Goal: Information Seeking & Learning: Learn about a topic

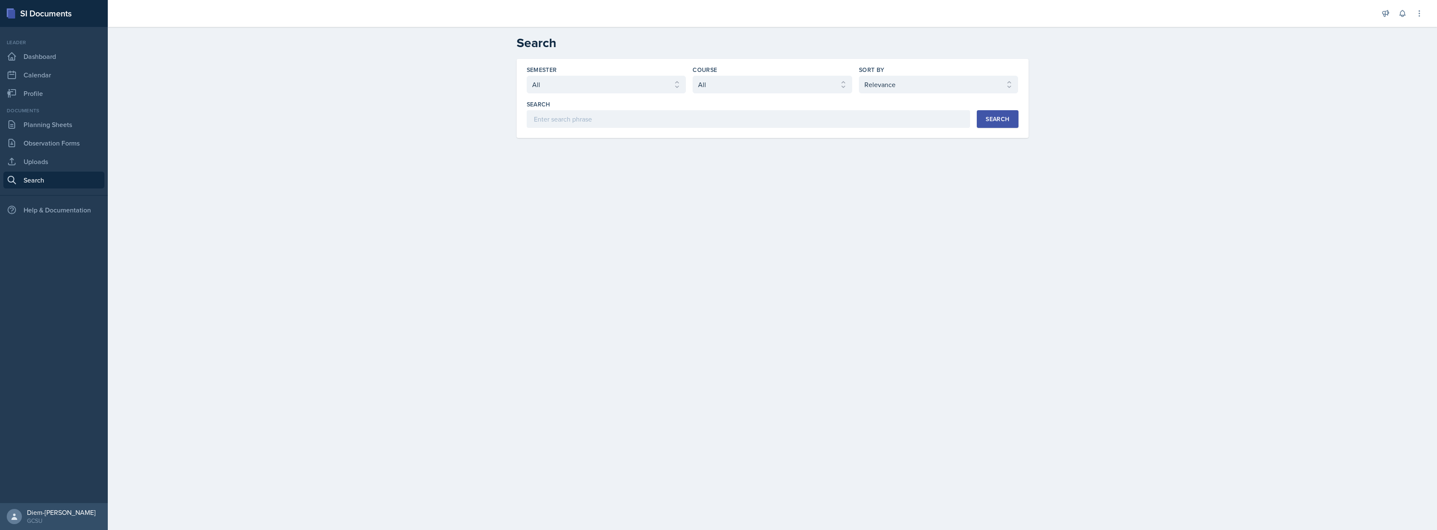
select select "all"
click at [878, 83] on select "Select sort by Relevance Document Date (Asc) Document Date (Desc)" at bounding box center [939, 85] width 160 height 18
select select "3"
click at [859, 76] on select "Select sort by Relevance Document Date (Asc) Document Date (Desc)" at bounding box center [939, 85] width 160 height 18
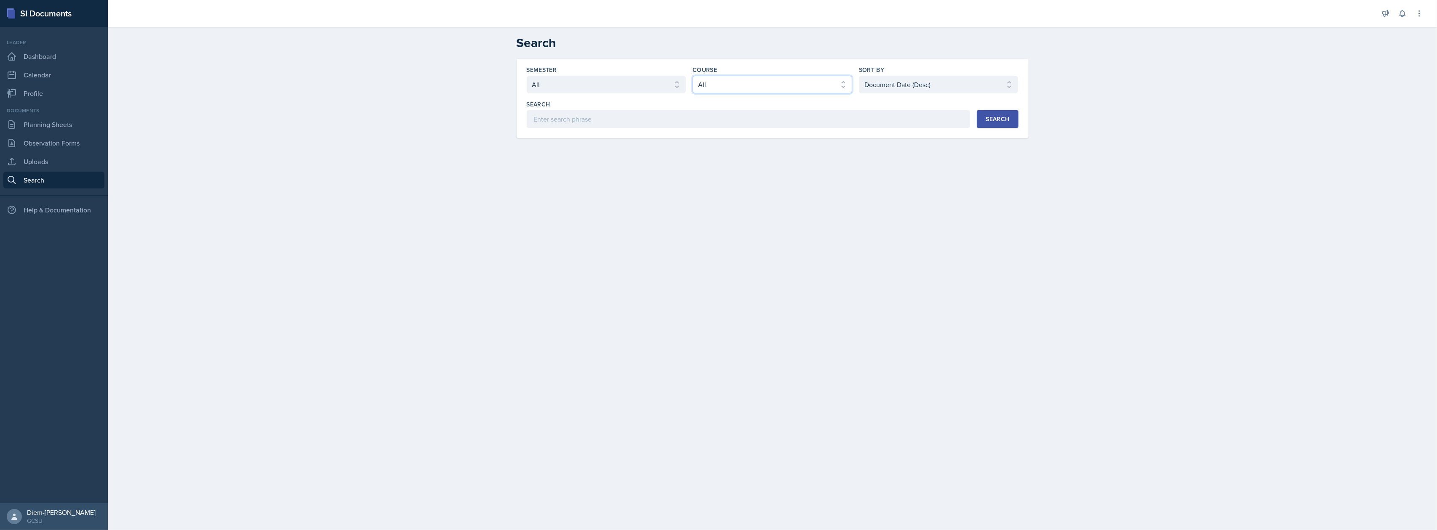
click at [739, 82] on select "Select course All ACCT 3101 ACCT 3102 ASTR 1000 BIOL 1100 BIOL 1107 BIOL 1108 B…" at bounding box center [772, 85] width 160 height 18
select select "6d02d006-d2ce-4ab3-bc11-53b48f3c94ca"
click at [692, 76] on select "Select course All ACCT 3101 ACCT 3102 ASTR 1000 BIOL 1100 BIOL 1107 BIOL 1108 B…" at bounding box center [772, 85] width 160 height 18
click at [988, 120] on div "Search" at bounding box center [997, 119] width 24 height 7
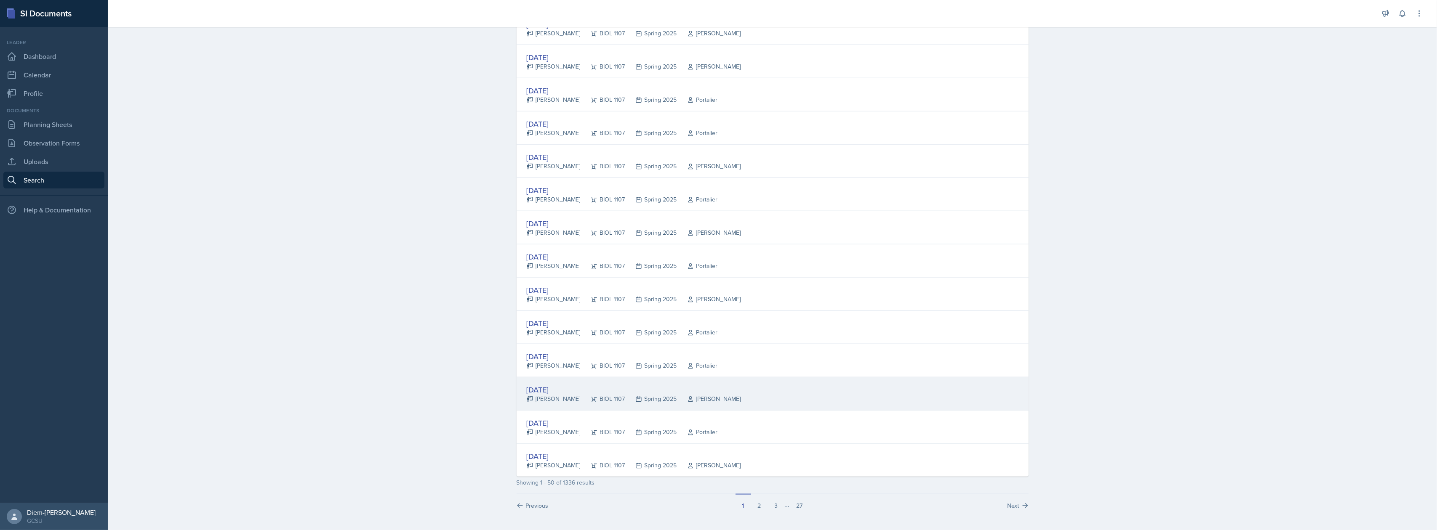
scroll to position [1360, 0]
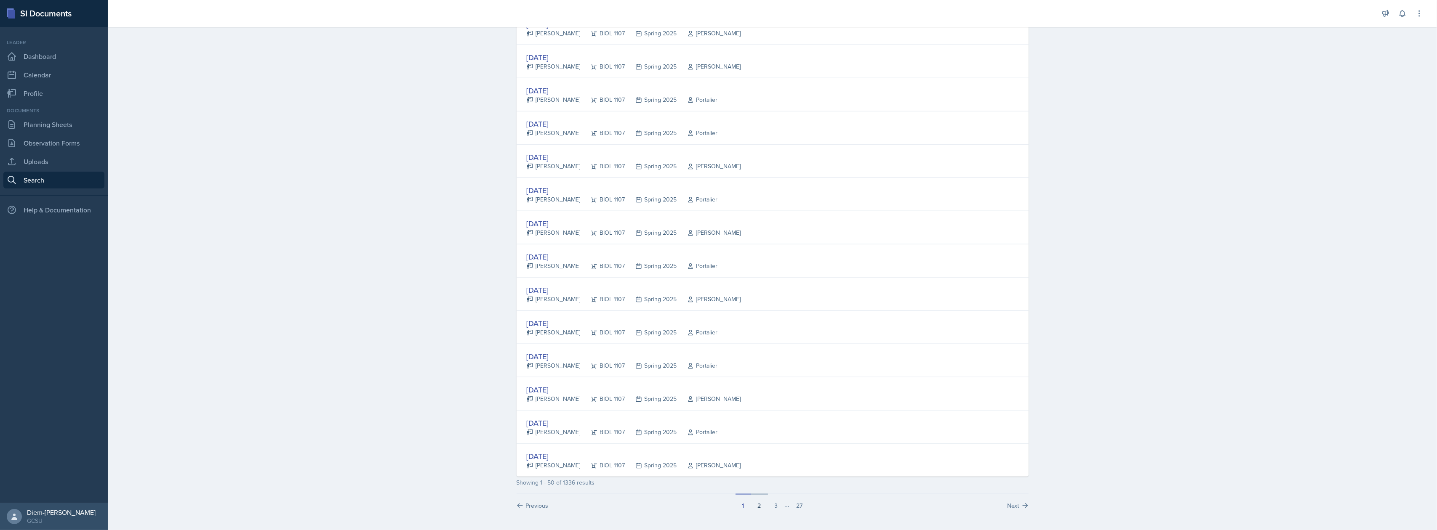
click at [758, 503] on button "2" at bounding box center [759, 502] width 17 height 16
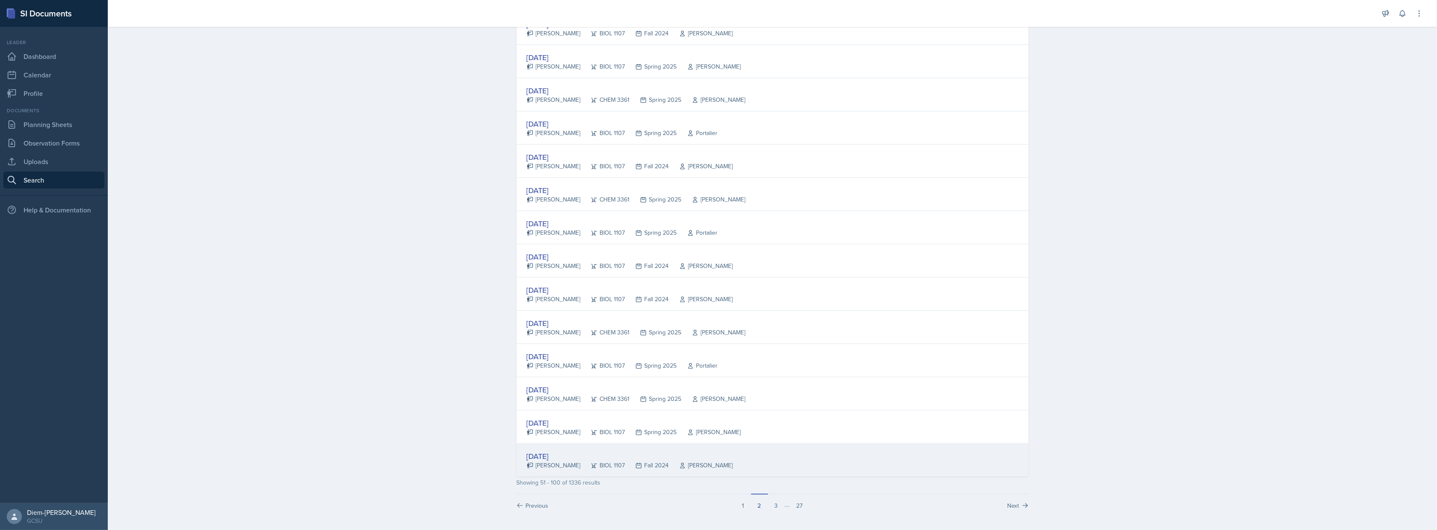
click at [636, 466] on icon at bounding box center [638, 465] width 5 height 5
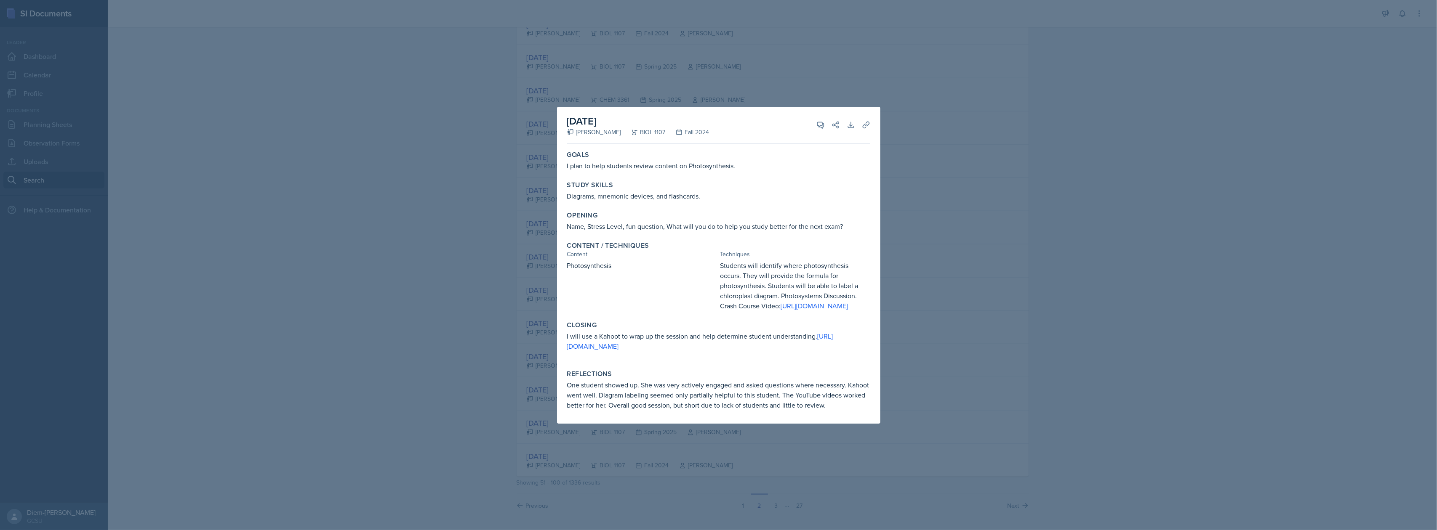
click at [984, 266] on div at bounding box center [718, 265] width 1437 height 530
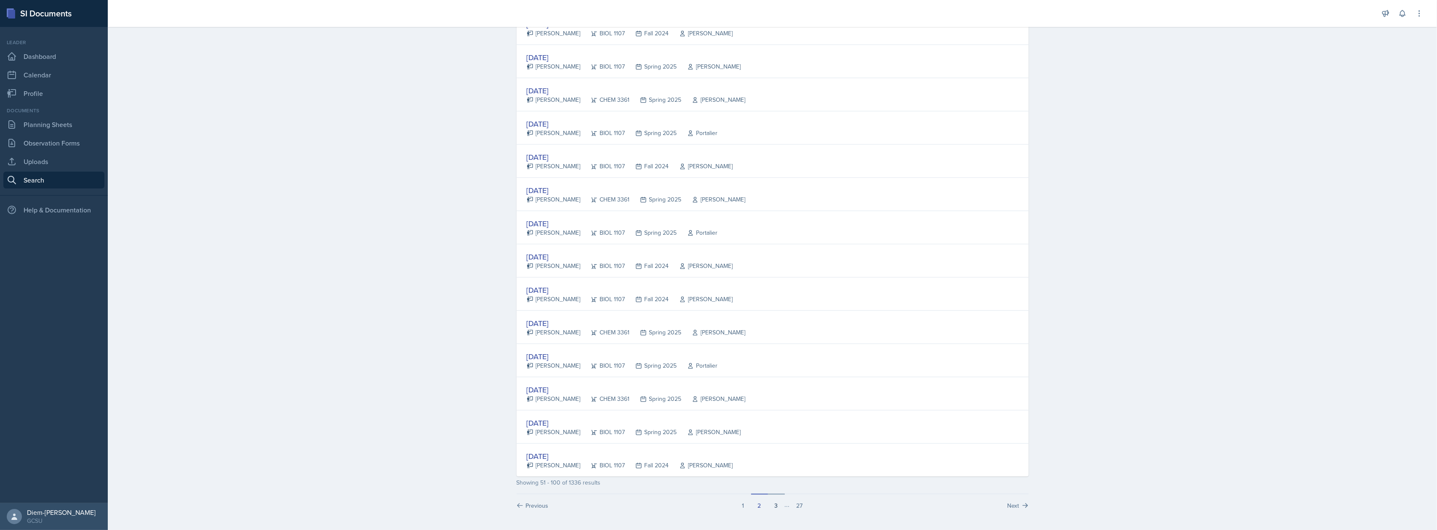
click at [775, 502] on button "3" at bounding box center [776, 502] width 17 height 16
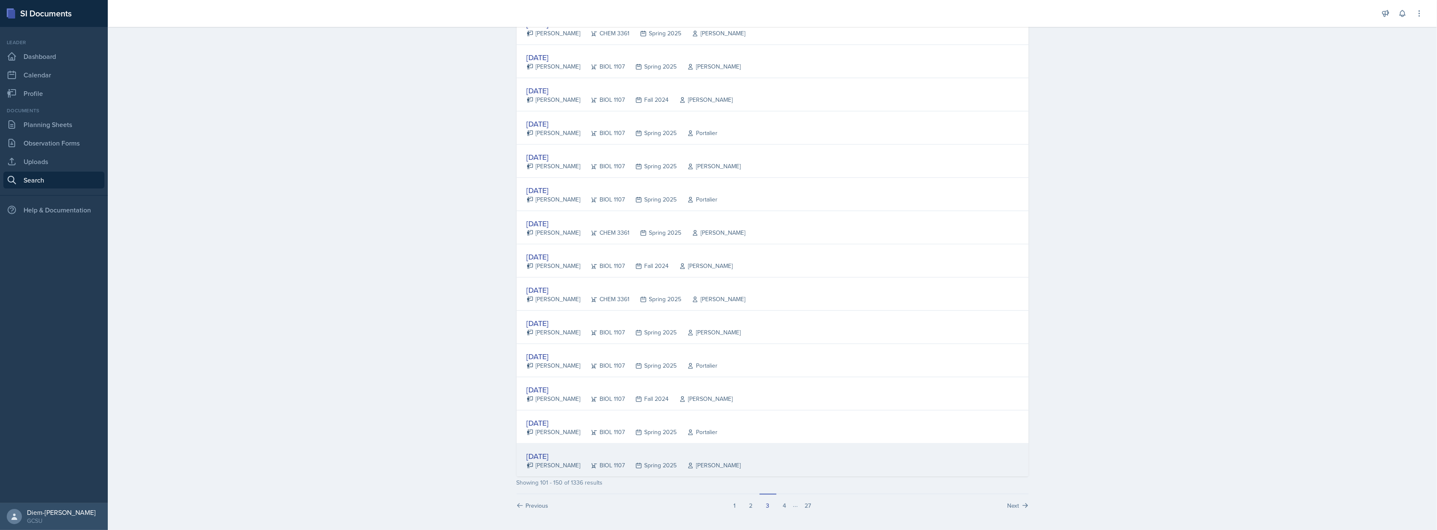
click at [679, 452] on div "[DATE]" at bounding box center [634, 456] width 214 height 11
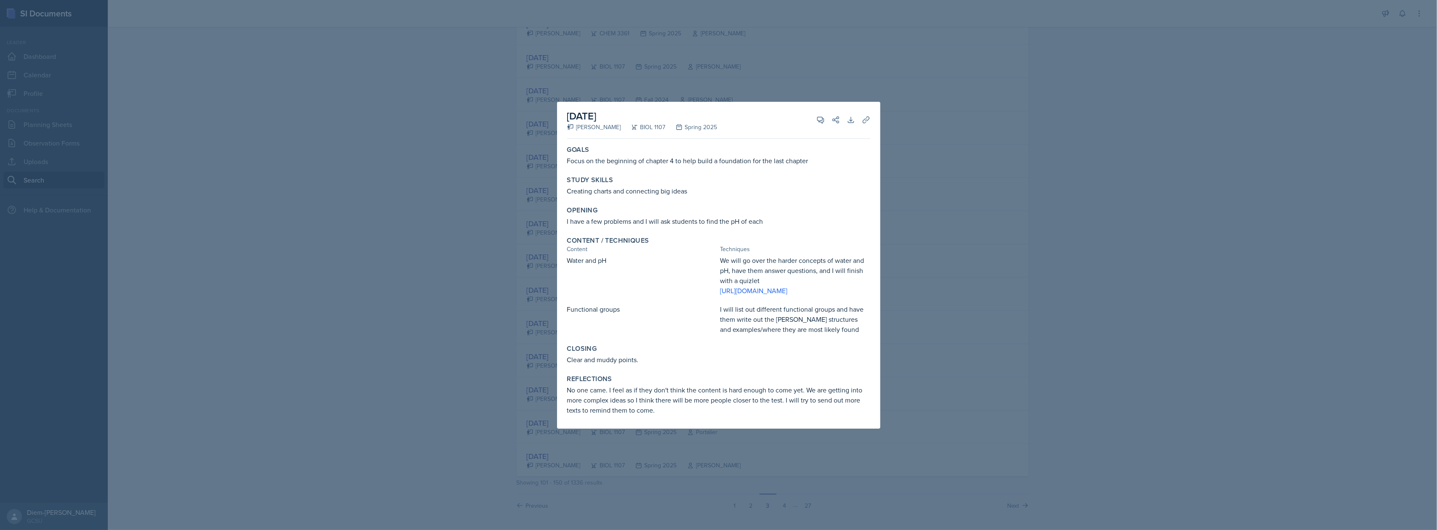
click at [987, 298] on div at bounding box center [718, 265] width 1437 height 530
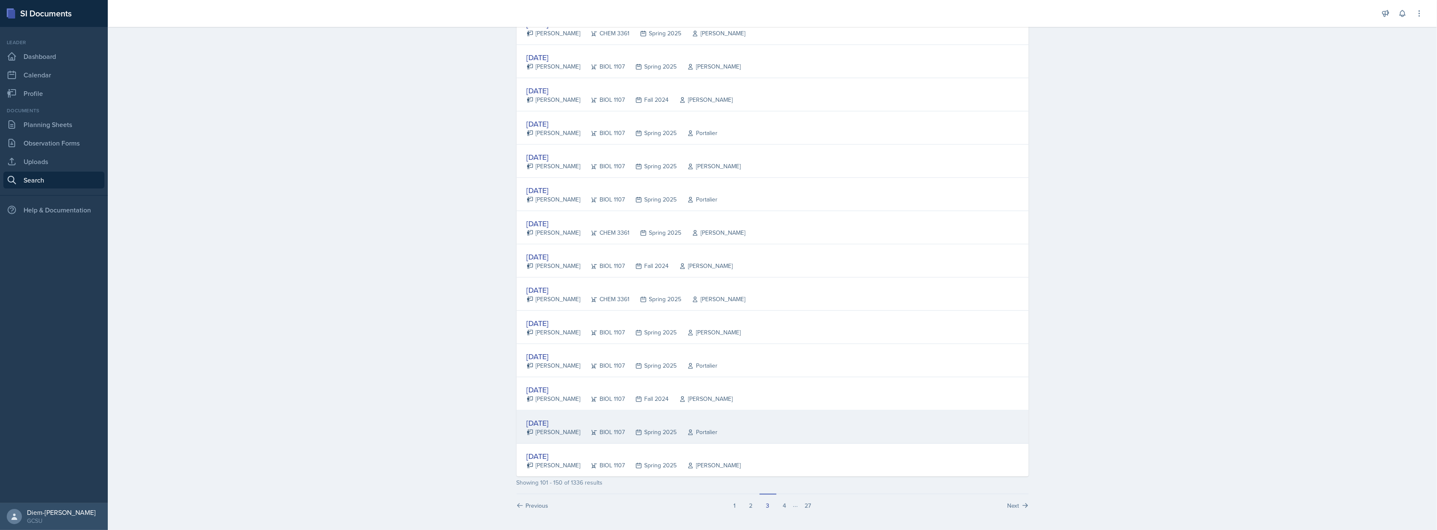
click at [617, 424] on div "[DATE]" at bounding box center [622, 423] width 191 height 11
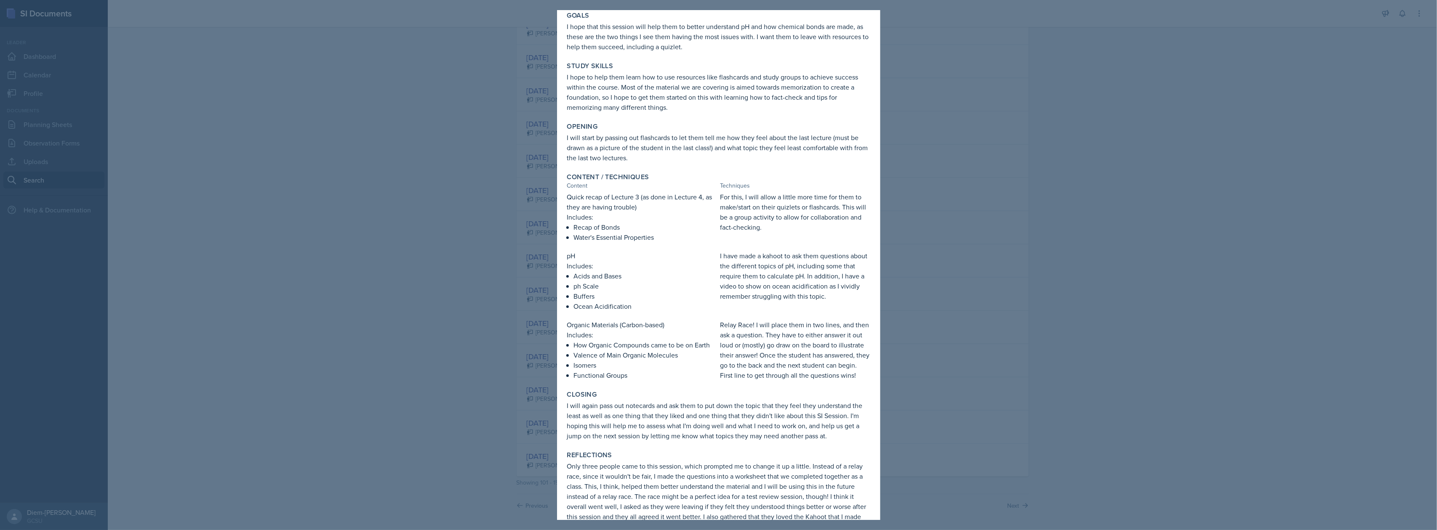
scroll to position [0, 0]
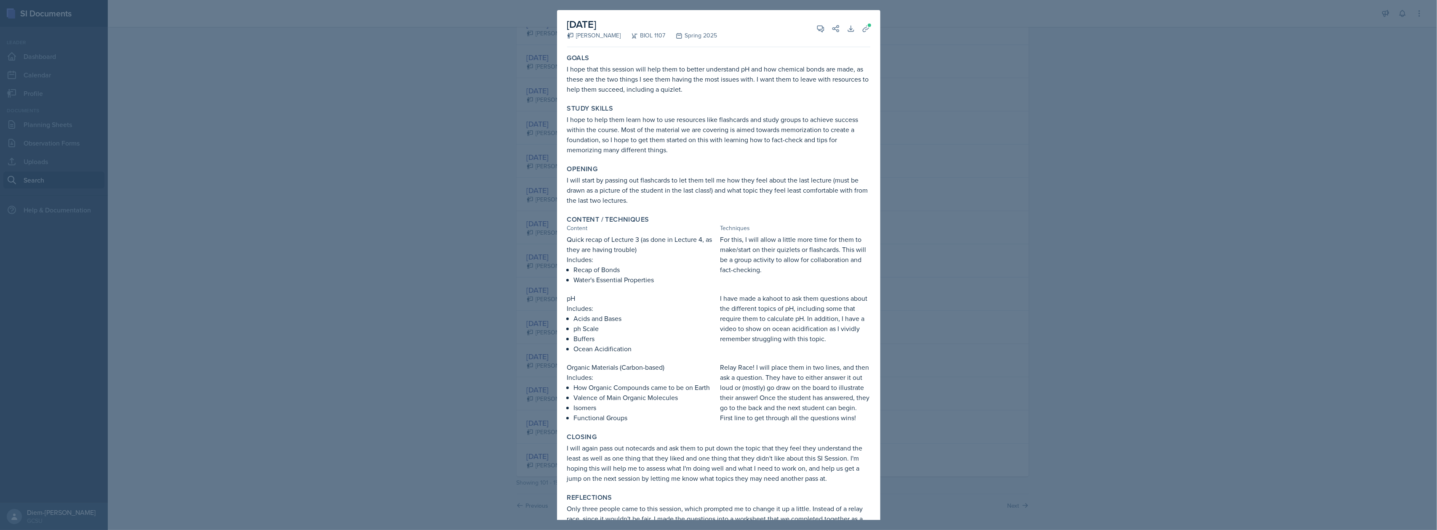
click at [905, 295] on div at bounding box center [718, 265] width 1437 height 530
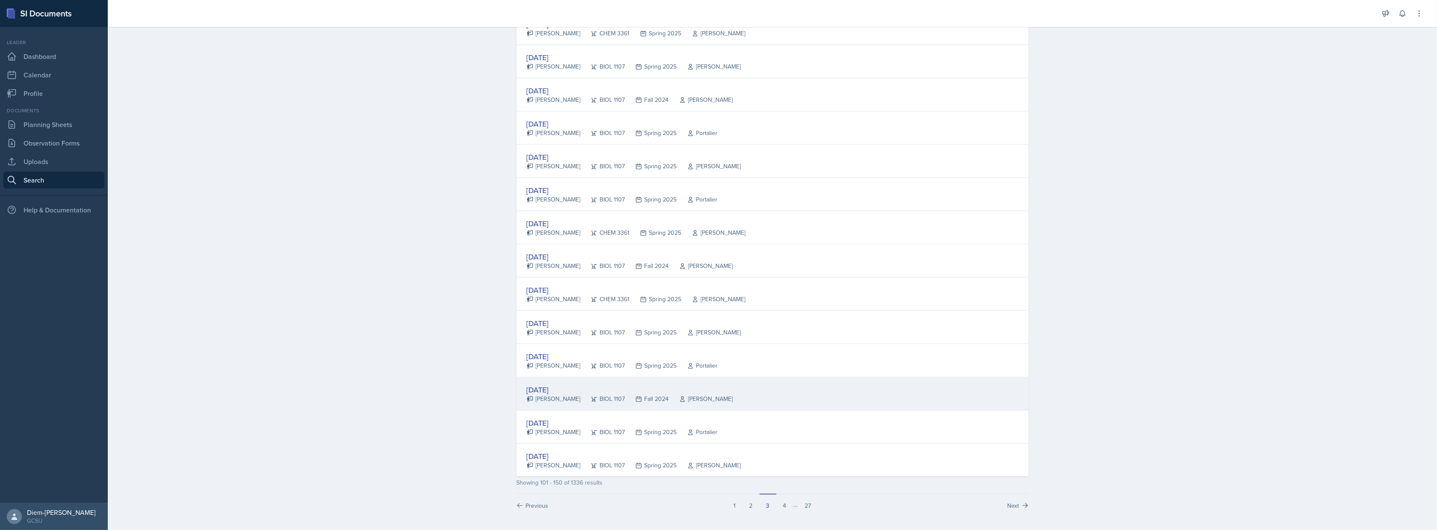
click at [691, 386] on div "[DATE]" at bounding box center [630, 389] width 206 height 11
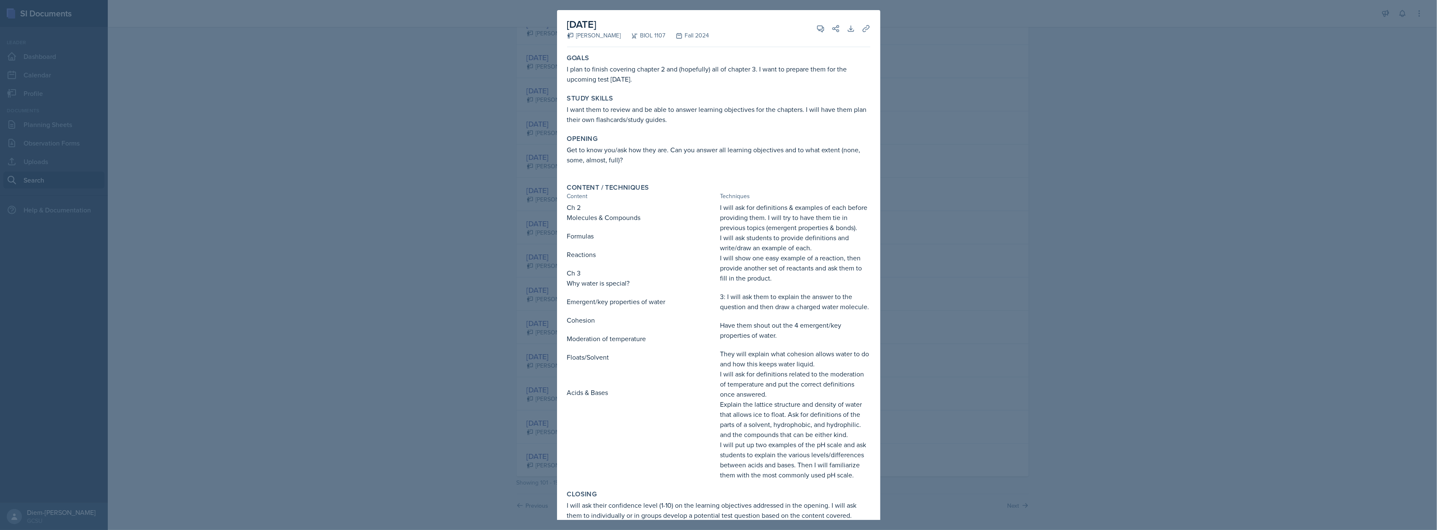
click at [953, 229] on div at bounding box center [718, 265] width 1437 height 530
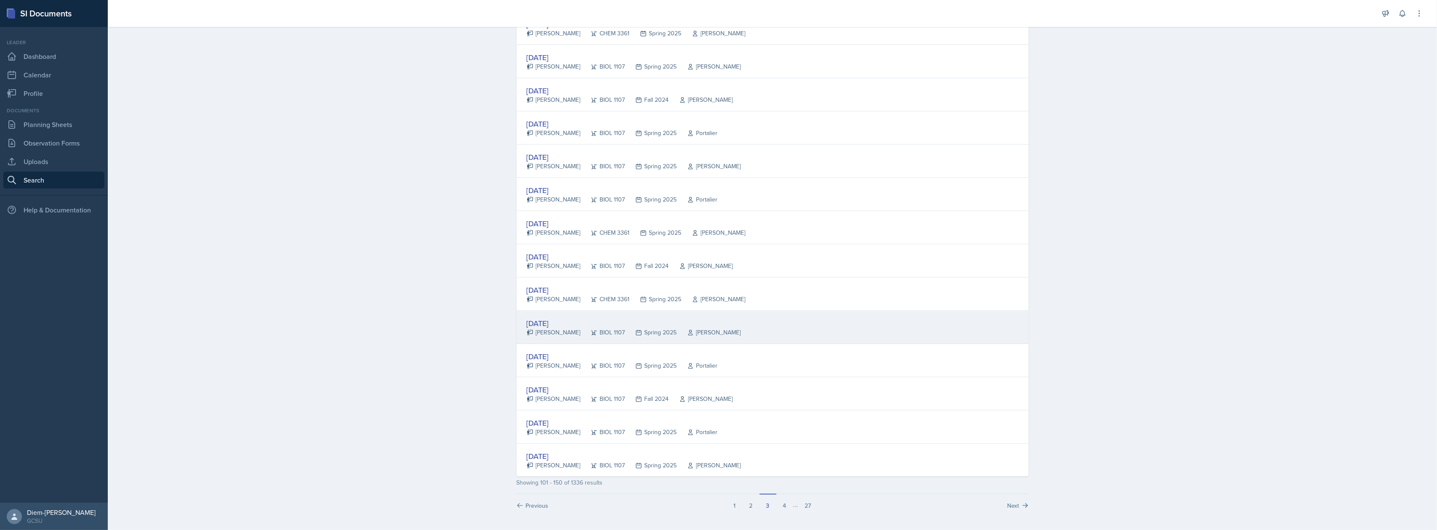
click at [580, 332] on div "BIOL 1107" at bounding box center [602, 332] width 45 height 9
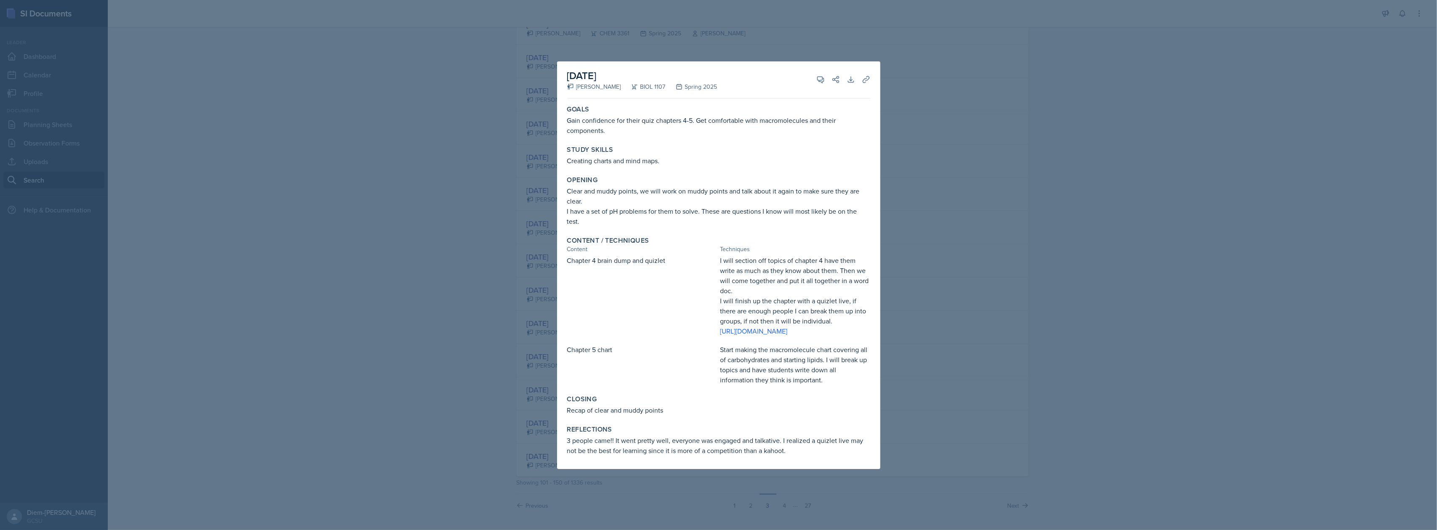
click at [800, 385] on p "Start making the macromolecule chart covering all of carbohydrates and starting…" at bounding box center [795, 365] width 150 height 40
